Goal: Task Accomplishment & Management: Manage account settings

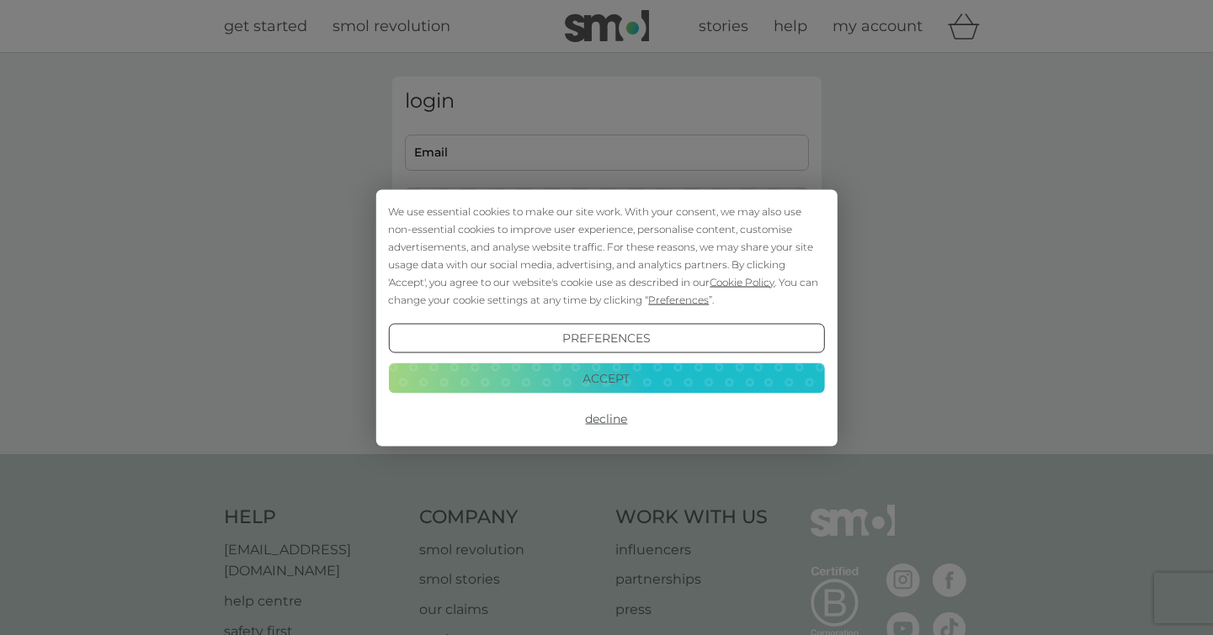
click at [593, 381] on button "Accept" at bounding box center [606, 379] width 436 height 30
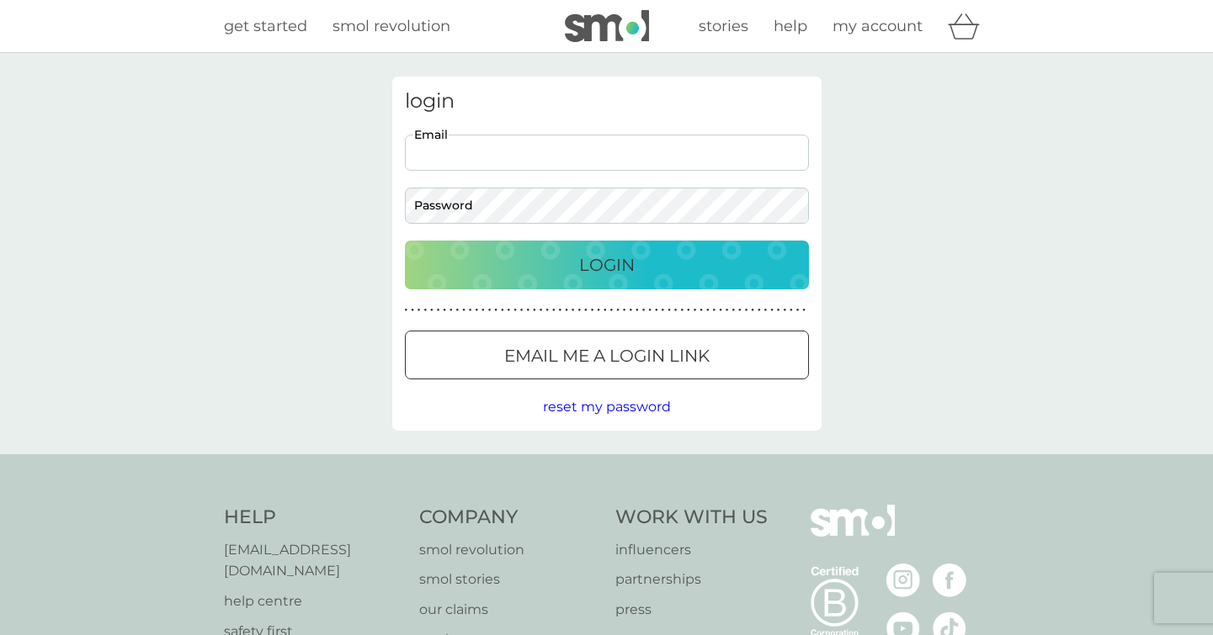
click at [488, 142] on input "Email" at bounding box center [607, 153] width 404 height 36
type input "[EMAIL_ADDRESS][DOMAIN_NAME]"
click at [405, 241] on button "Login" at bounding box center [607, 265] width 404 height 49
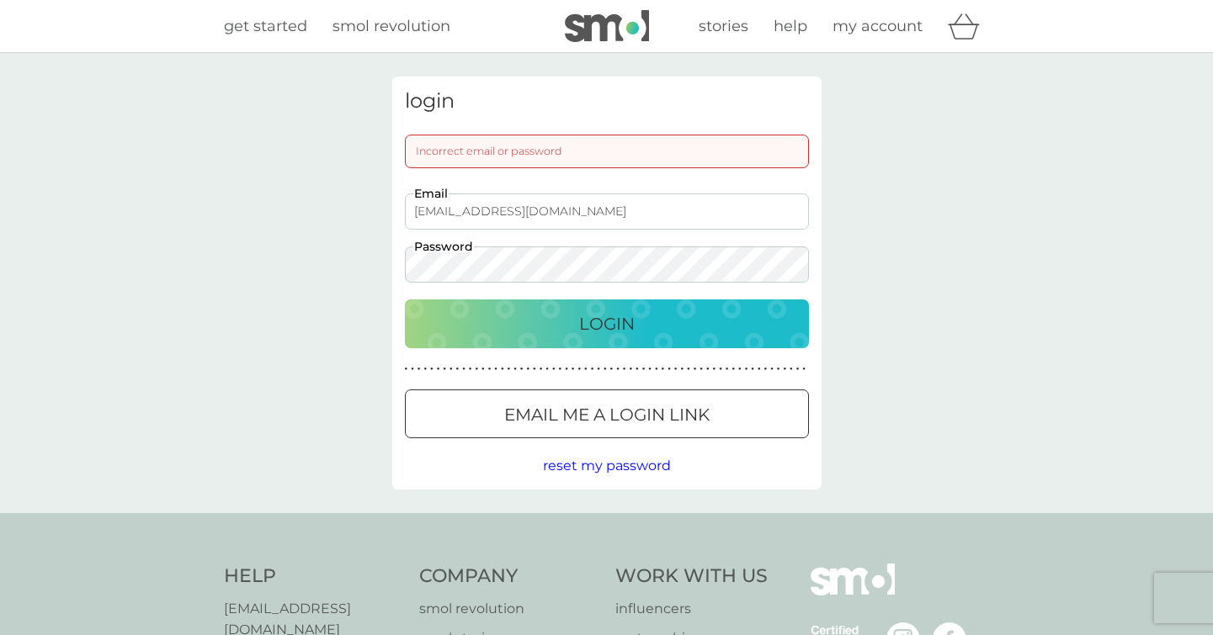
click at [405, 300] on button "Login" at bounding box center [607, 324] width 404 height 49
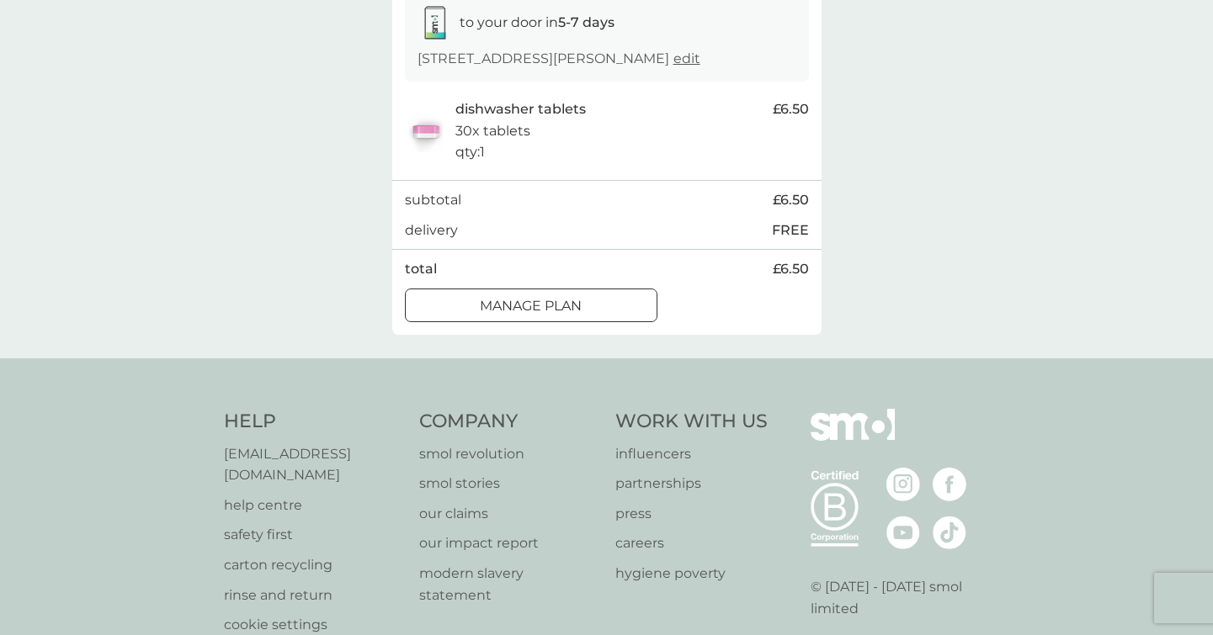
scroll to position [294, 0]
click at [553, 314] on button "Manage plan" at bounding box center [531, 307] width 253 height 34
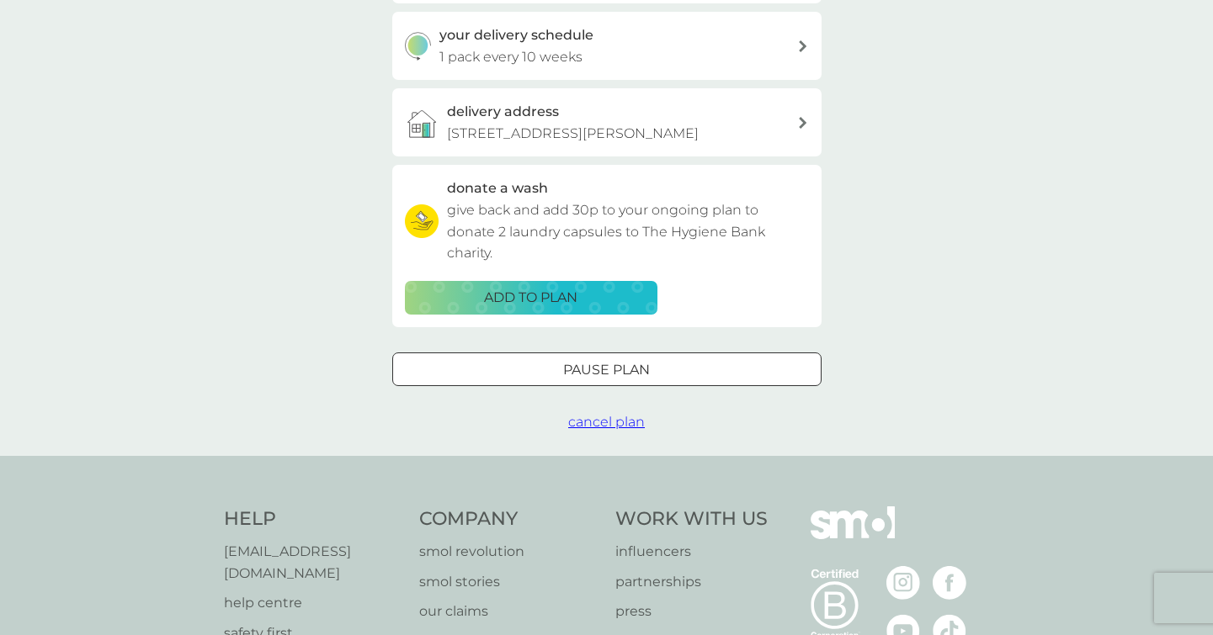
scroll to position [408, 0]
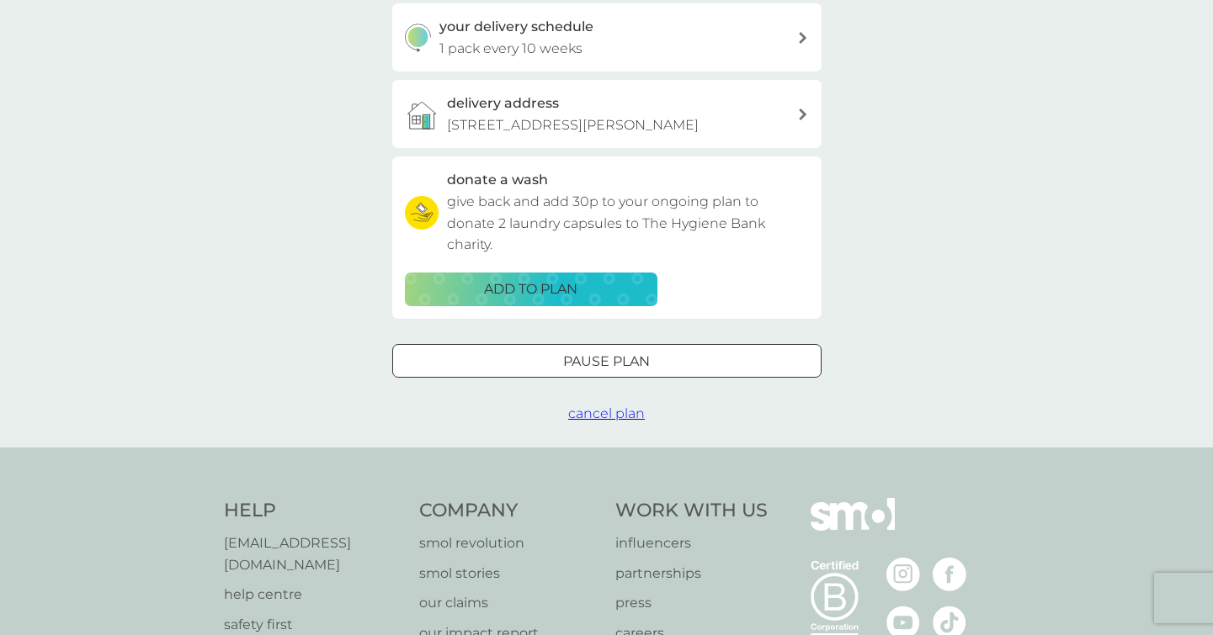
click at [593, 370] on div at bounding box center [607, 362] width 61 height 18
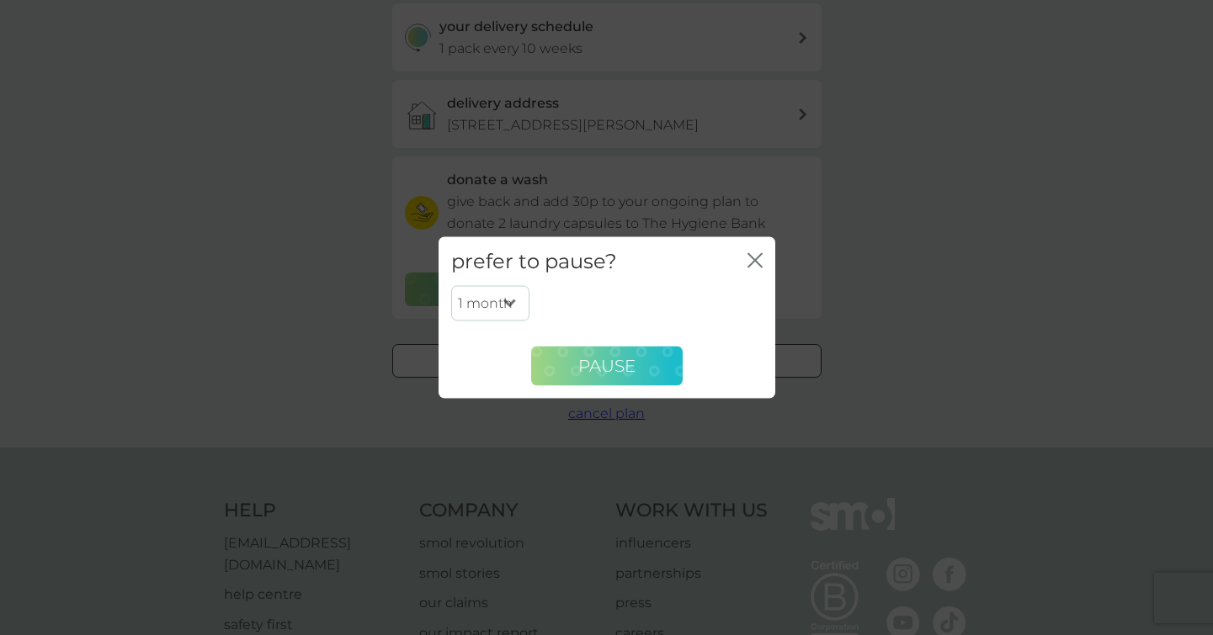
click at [573, 367] on button "Pause" at bounding box center [607, 366] width 152 height 40
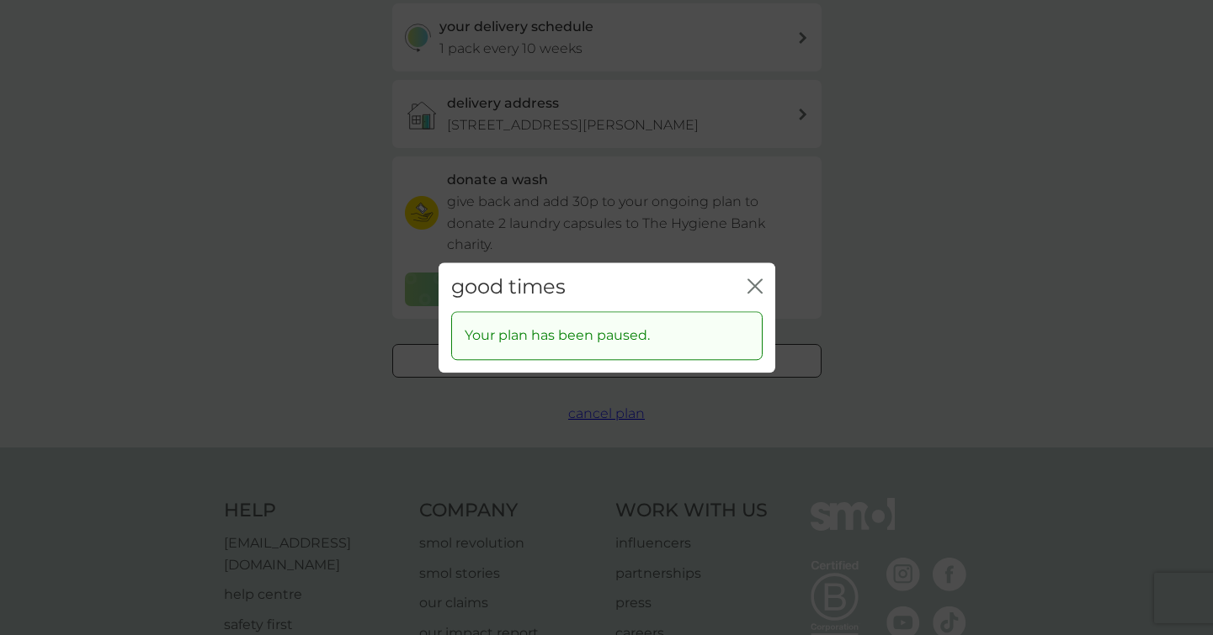
click at [753, 282] on icon "close" at bounding box center [754, 286] width 15 height 15
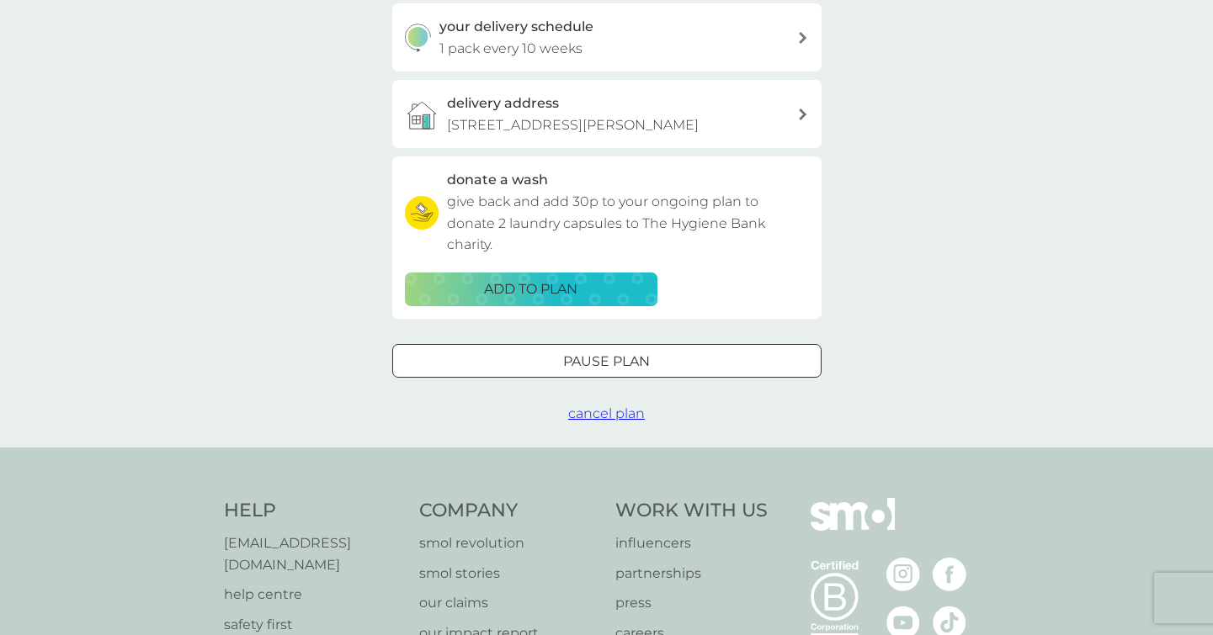
scroll to position [0, 0]
